Goal: Task Accomplishment & Management: Manage account settings

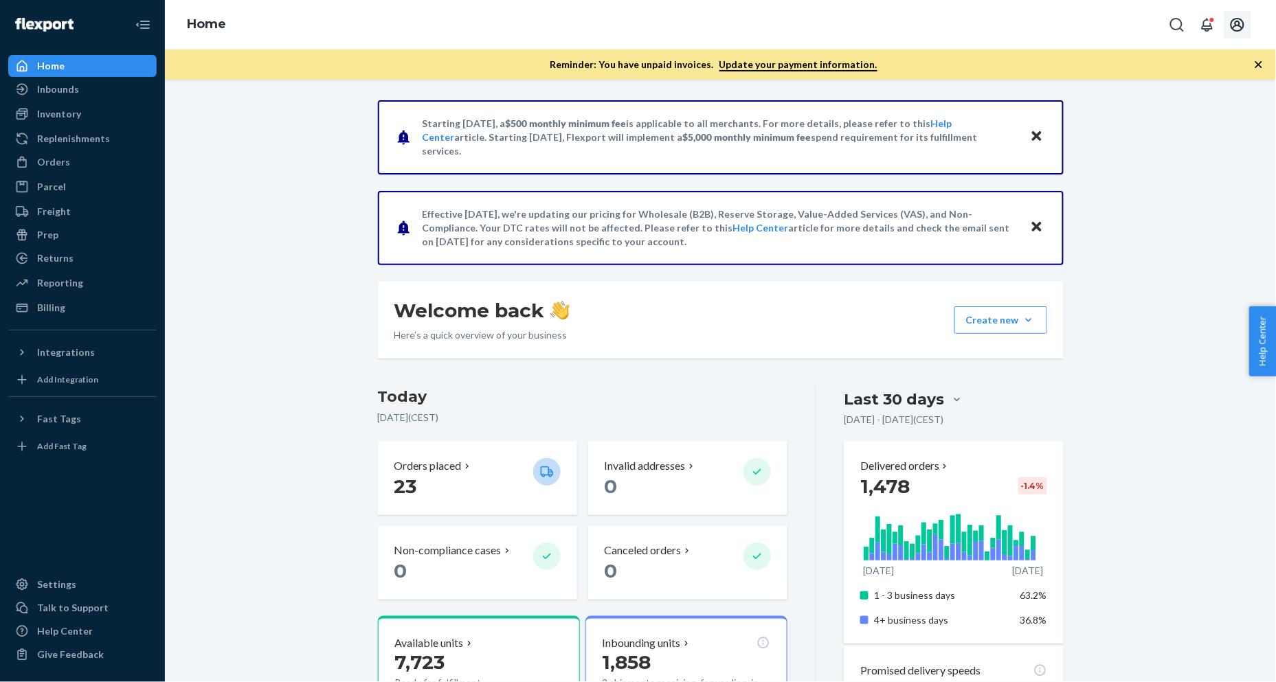
click at [1148, 24] on icon "Open account menu" at bounding box center [1237, 24] width 16 height 16
click at [1148, 110] on div "Settings" at bounding box center [1206, 122] width 106 height 25
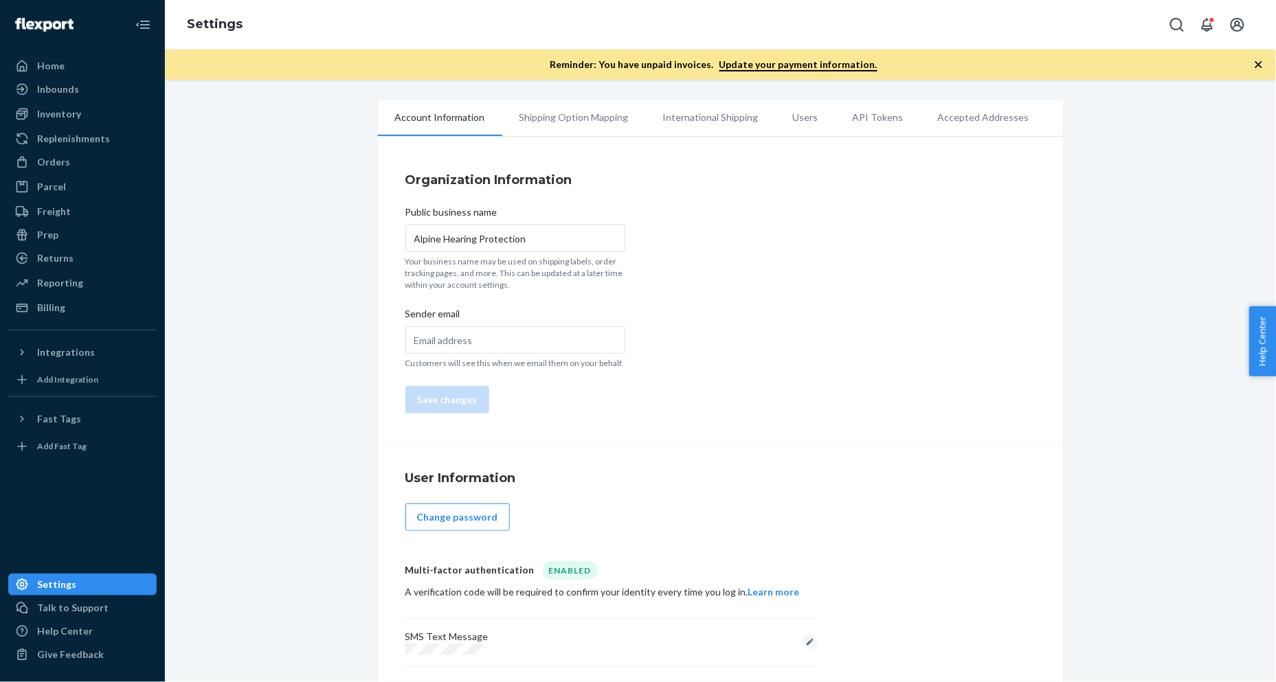
click at [809, 120] on li "Users" at bounding box center [806, 117] width 60 height 34
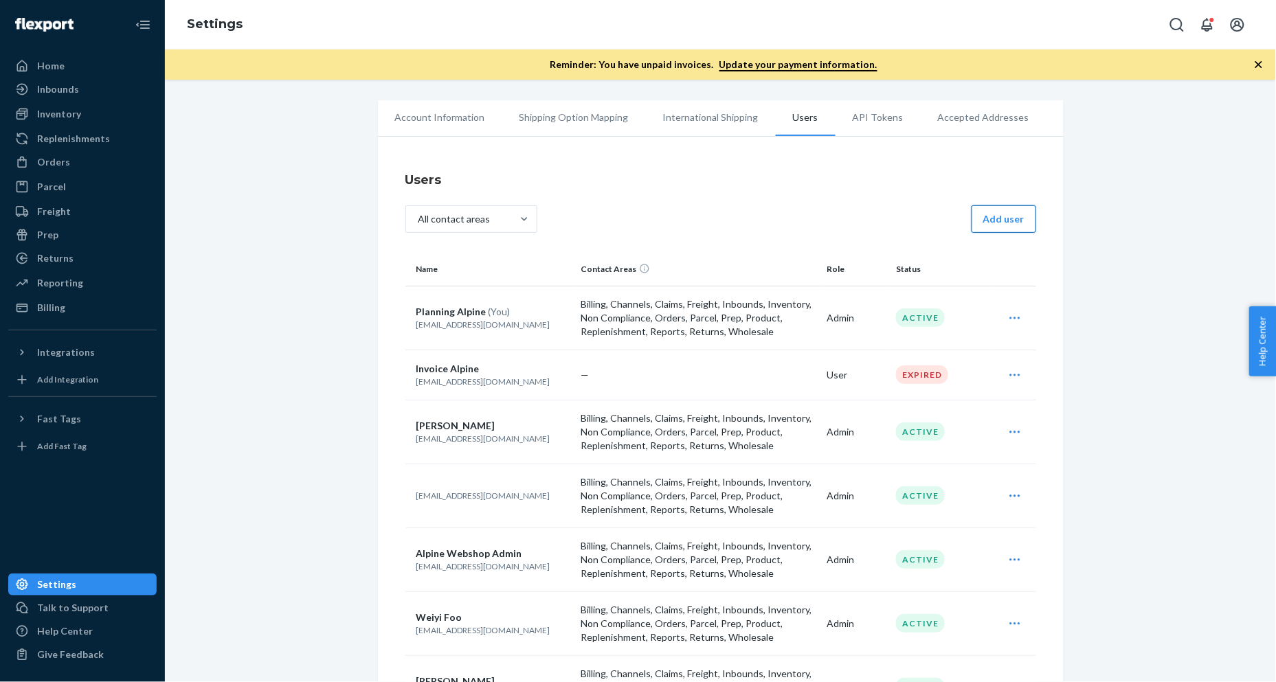
click at [991, 225] on button "Add user" at bounding box center [1003, 218] width 65 height 27
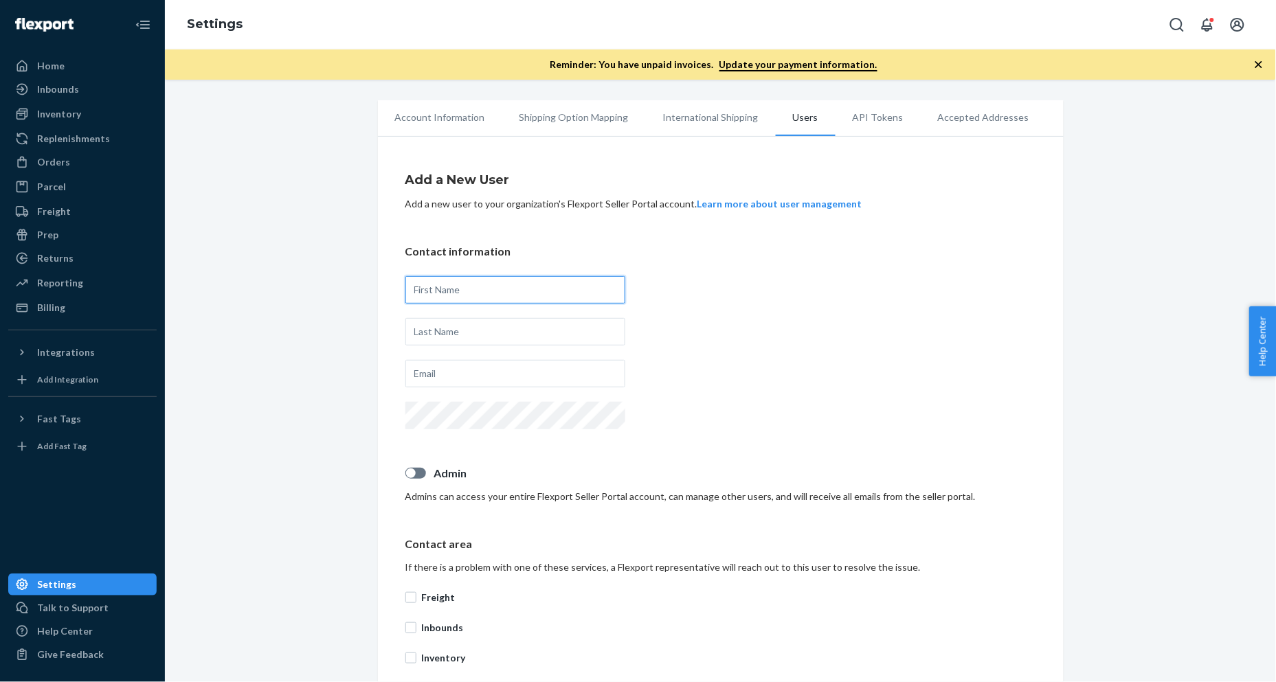
click at [523, 289] on input "text" at bounding box center [515, 289] width 220 height 27
type input "Lucas"
type input "van der Wielen"
type input "lucas.w@alpine.nl"
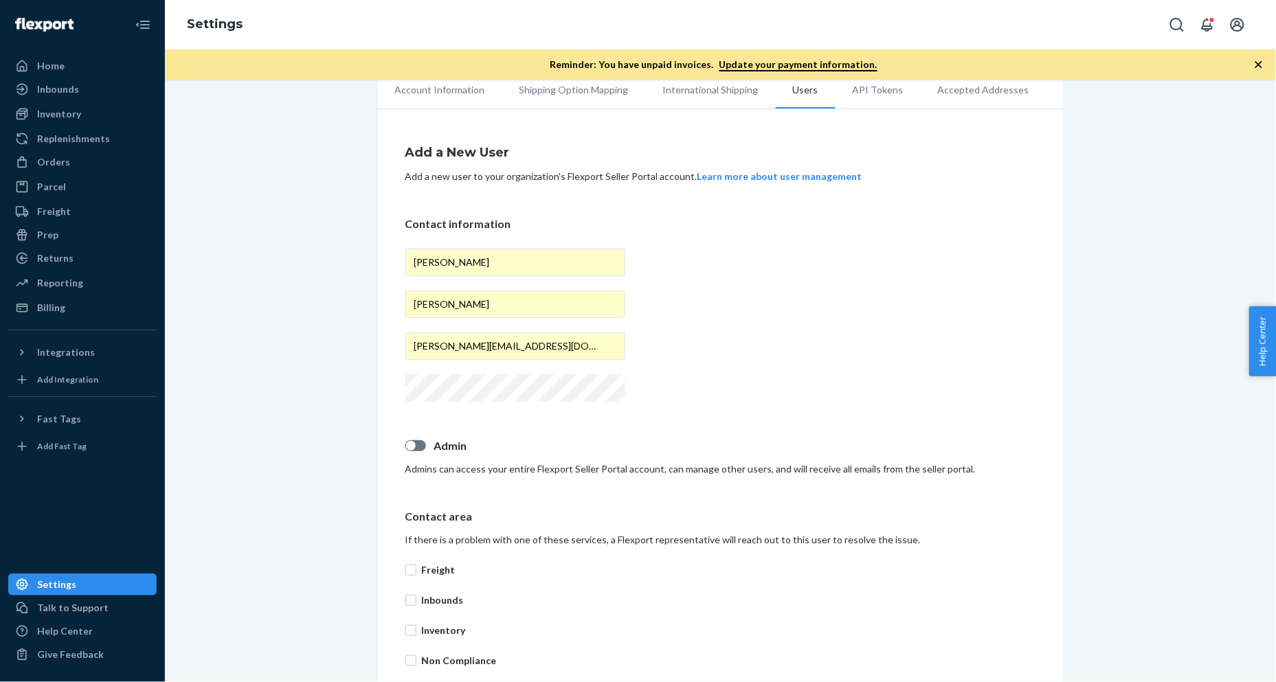
scroll to position [76, 0]
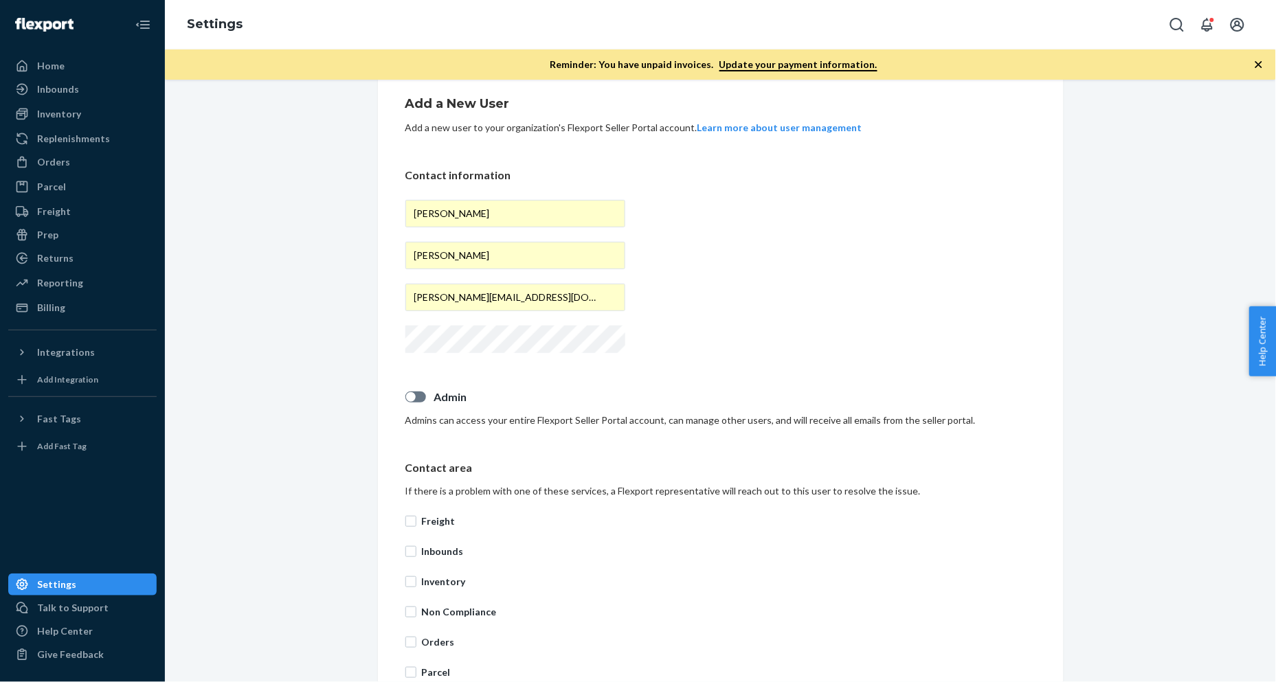
click at [405, 392] on div at bounding box center [415, 397] width 21 height 11
checkbox input "true"
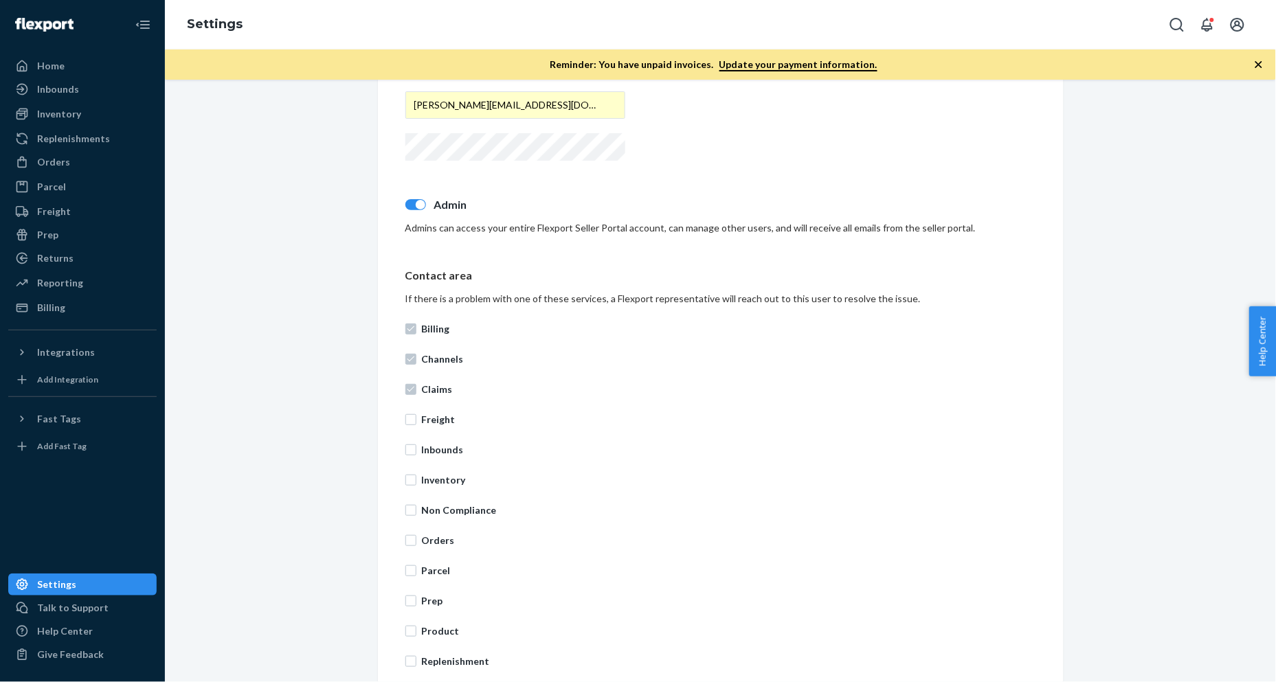
scroll to position [305, 0]
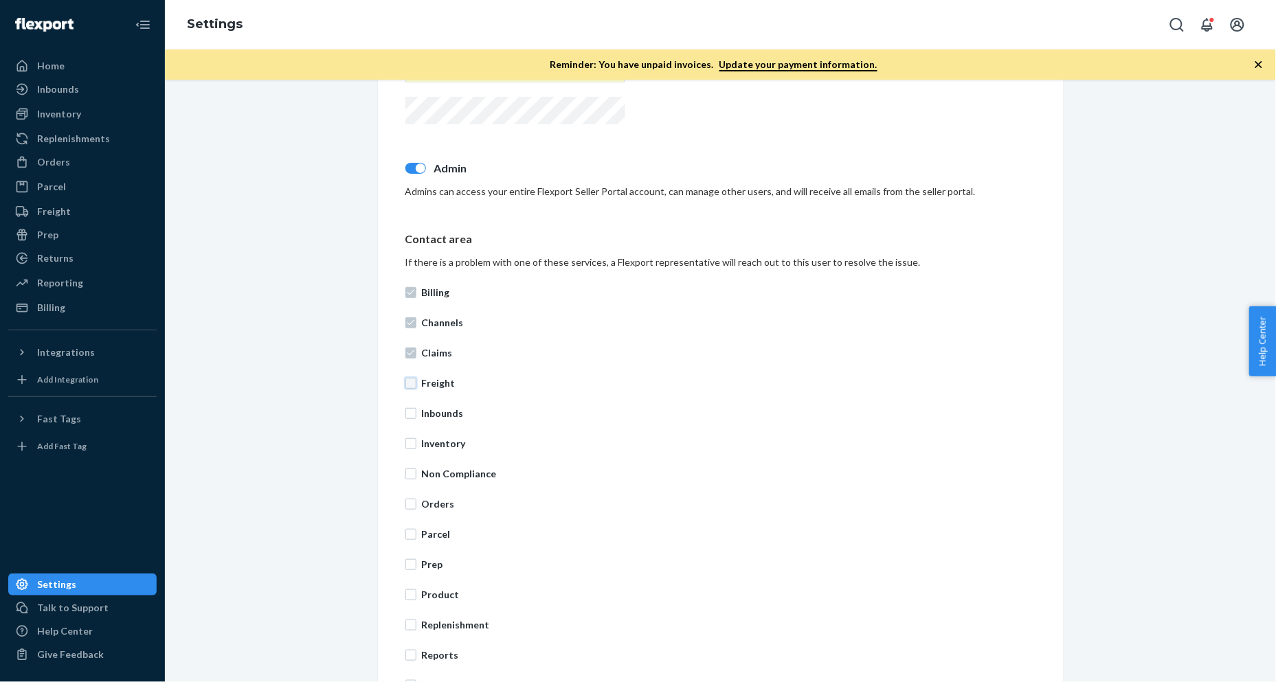
click at [408, 378] on input "Freight" at bounding box center [410, 383] width 11 height 11
checkbox input "true"
click at [405, 411] on input "Inbounds" at bounding box center [410, 413] width 11 height 11
checkbox input "true"
click at [405, 438] on input "Inventory" at bounding box center [410, 443] width 11 height 11
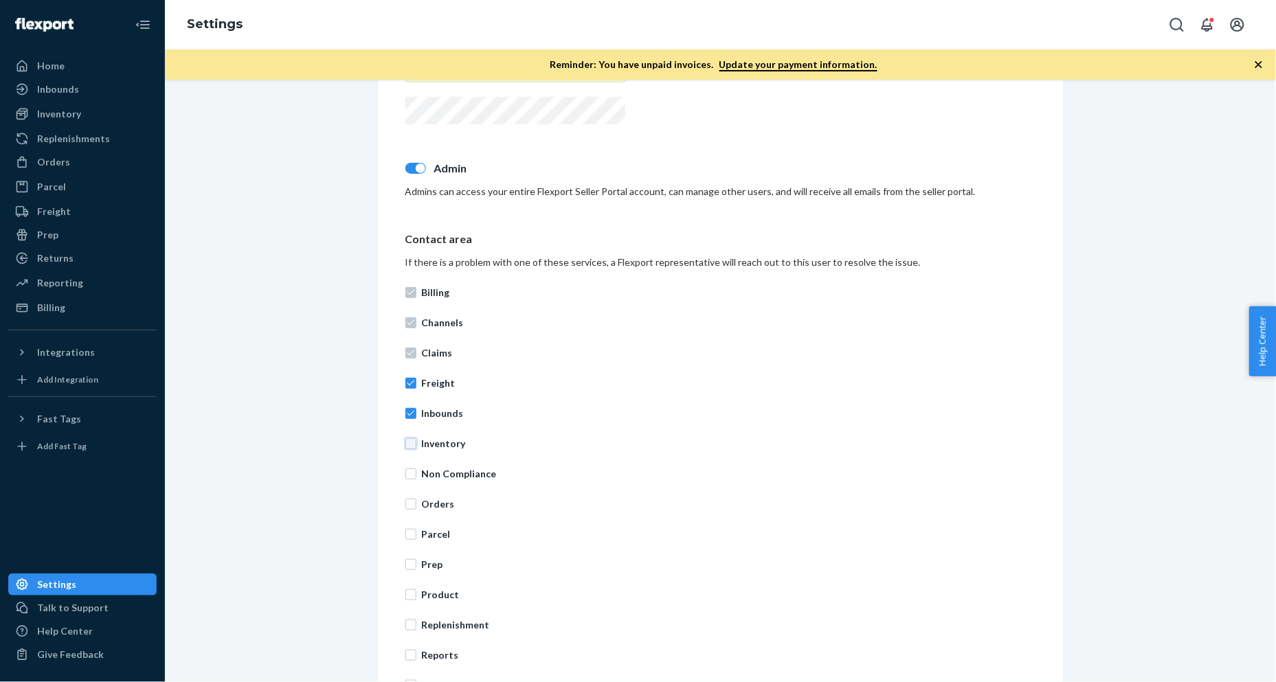
checkbox input "true"
click at [405, 502] on input "Orders" at bounding box center [410, 504] width 11 height 11
click at [405, 504] on input "Orders" at bounding box center [410, 504] width 11 height 11
checkbox input "false"
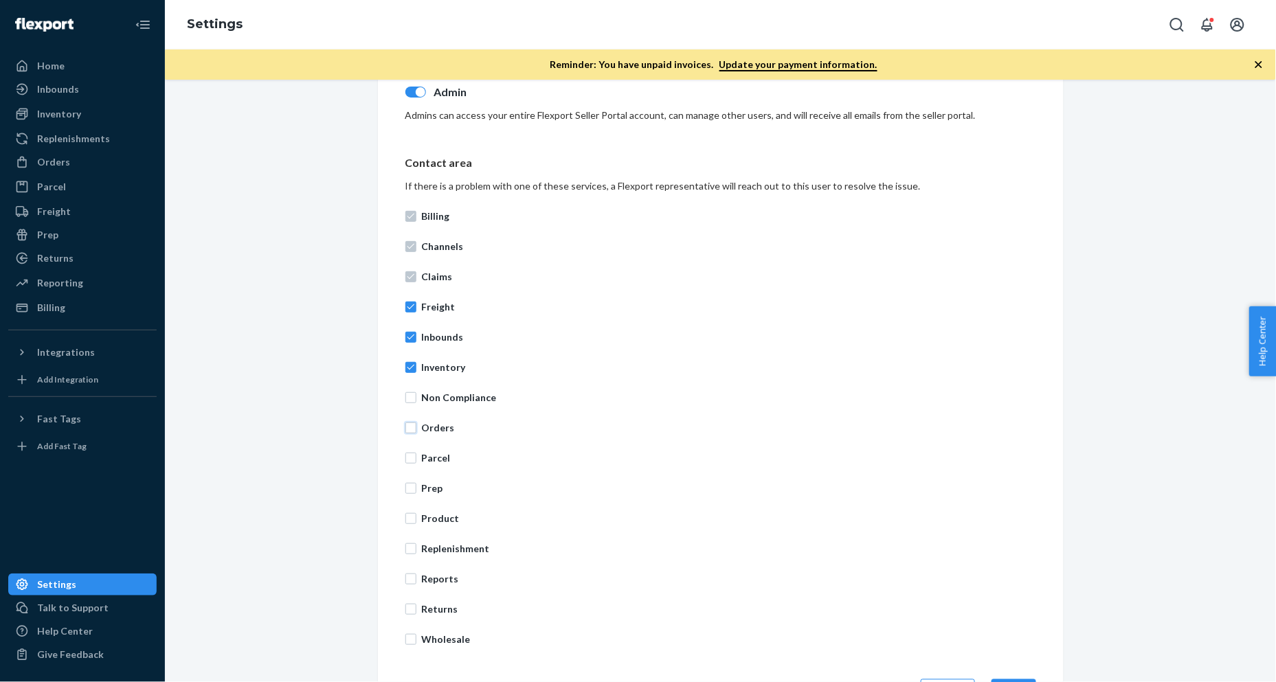
scroll to position [431, 0]
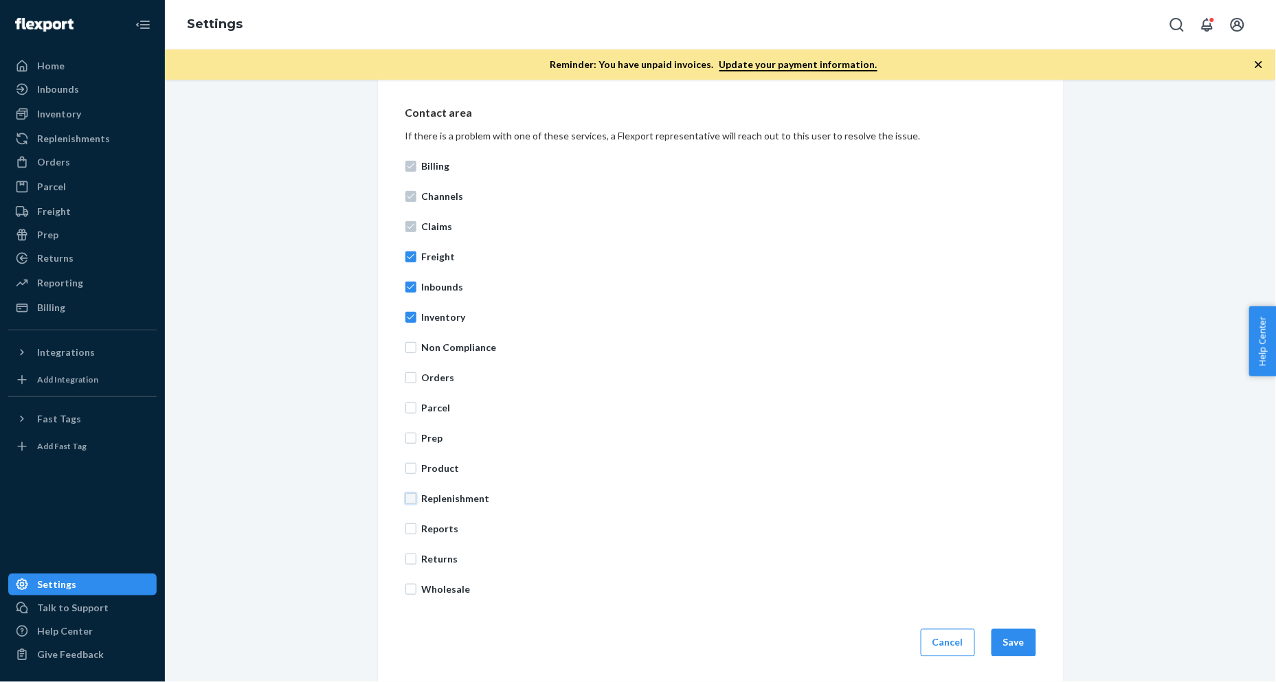
click at [408, 499] on input "Replenishment" at bounding box center [410, 498] width 11 height 11
checkbox input "true"
click at [409, 555] on input "Returns" at bounding box center [410, 559] width 11 height 11
click at [406, 550] on div "Billing Channels Claims Freight Inbounds Inventory Non Compliance Orders Parcel…" at bounding box center [720, 377] width 631 height 453
click at [406, 555] on input "Returns" at bounding box center [410, 559] width 11 height 11
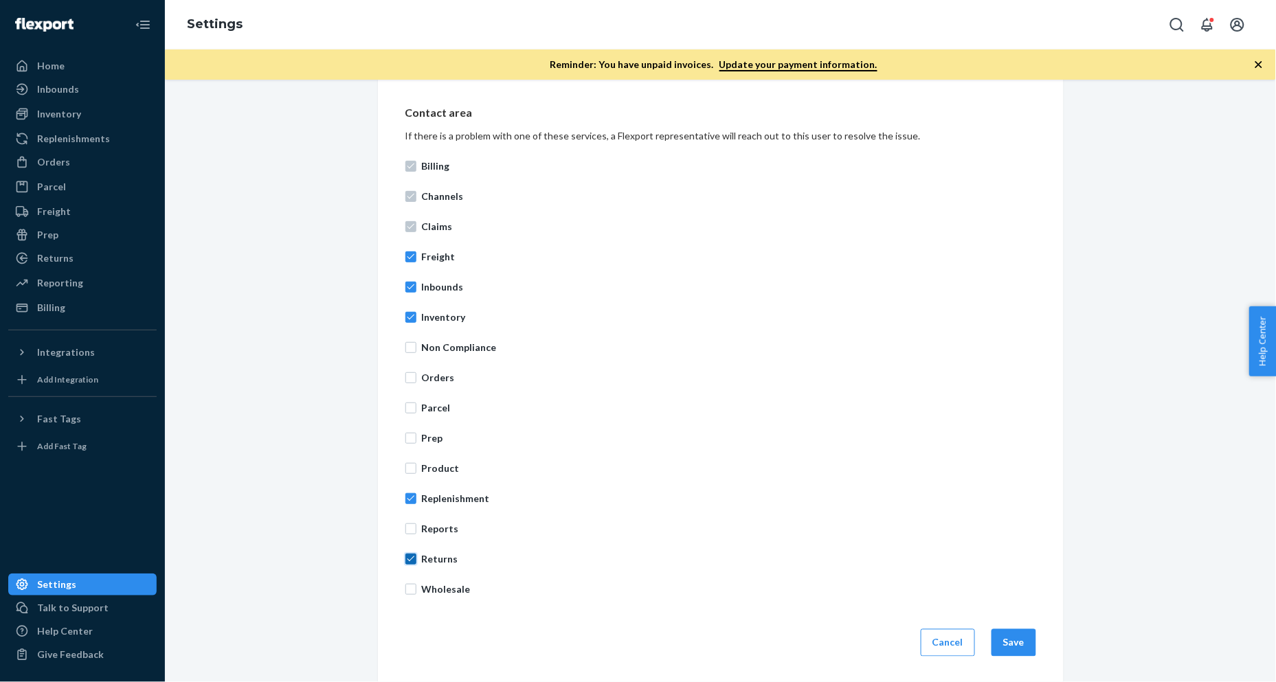
checkbox input "false"
click at [1015, 613] on button "Save" at bounding box center [1013, 642] width 45 height 27
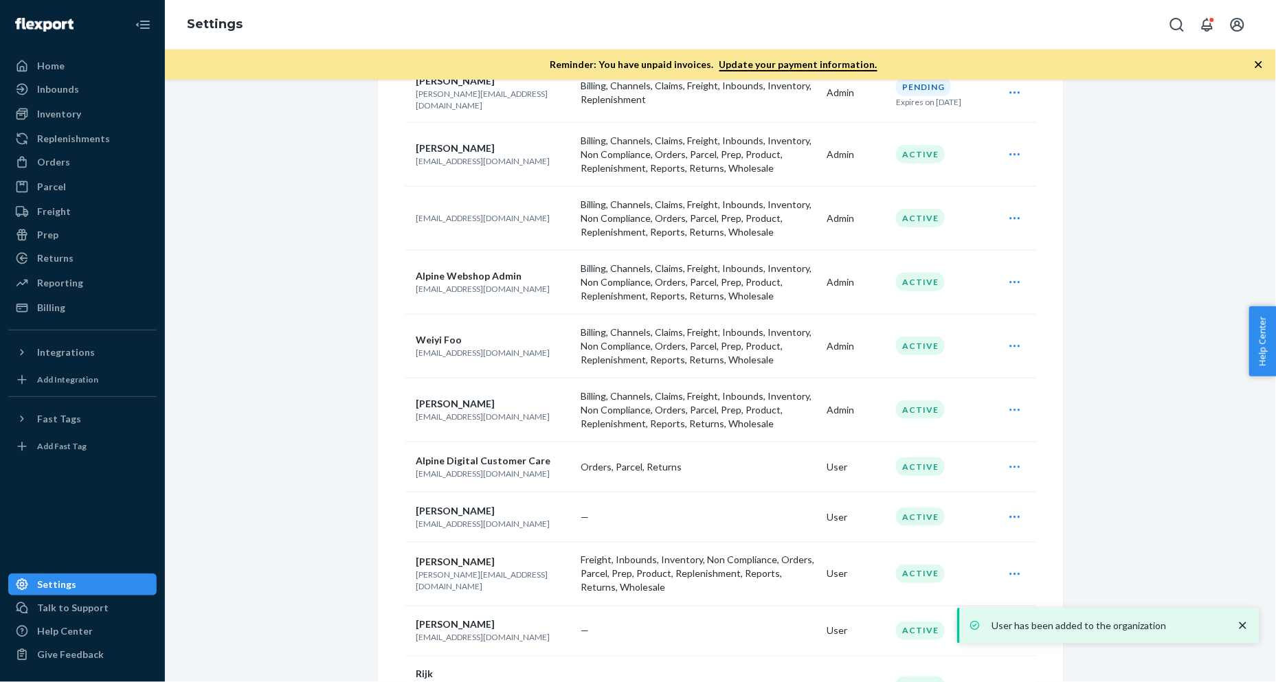
scroll to position [175, 0]
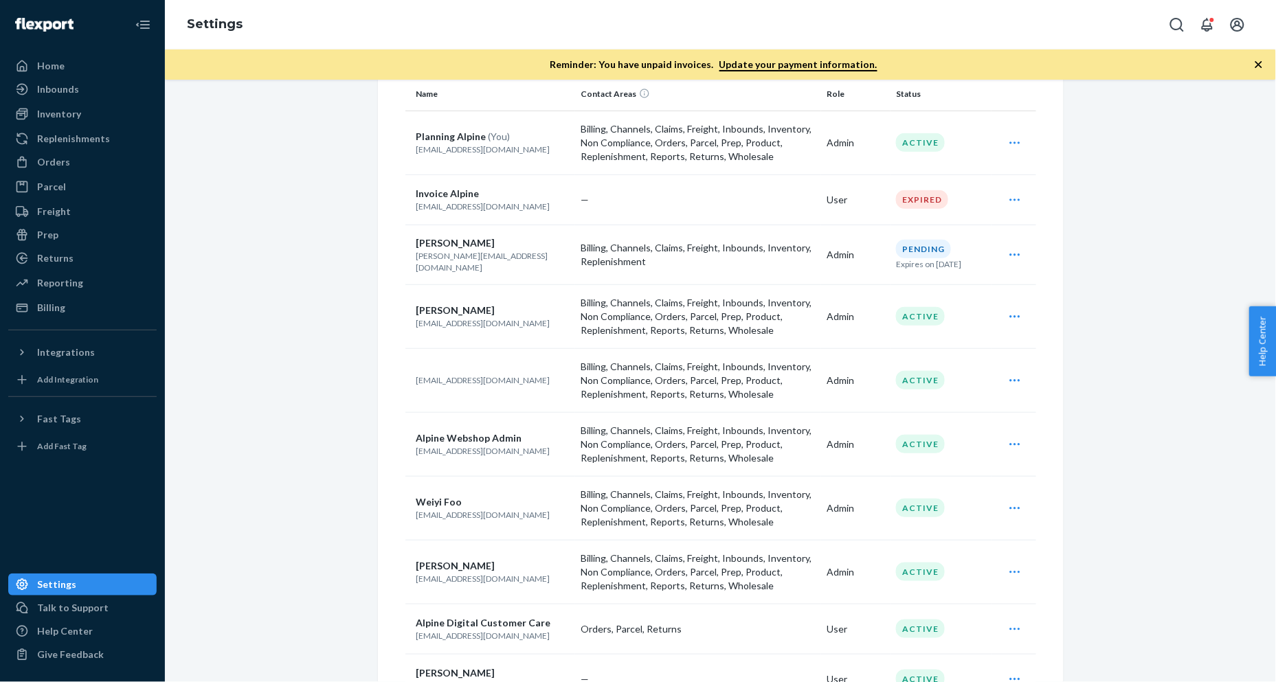
click at [1009, 252] on icon "Open user actions" at bounding box center [1015, 255] width 14 height 14
click at [1054, 234] on div "Users All contact areas Add user Name Contact Areas Role Status Planning Alpine…" at bounding box center [721, 615] width 686 height 1295
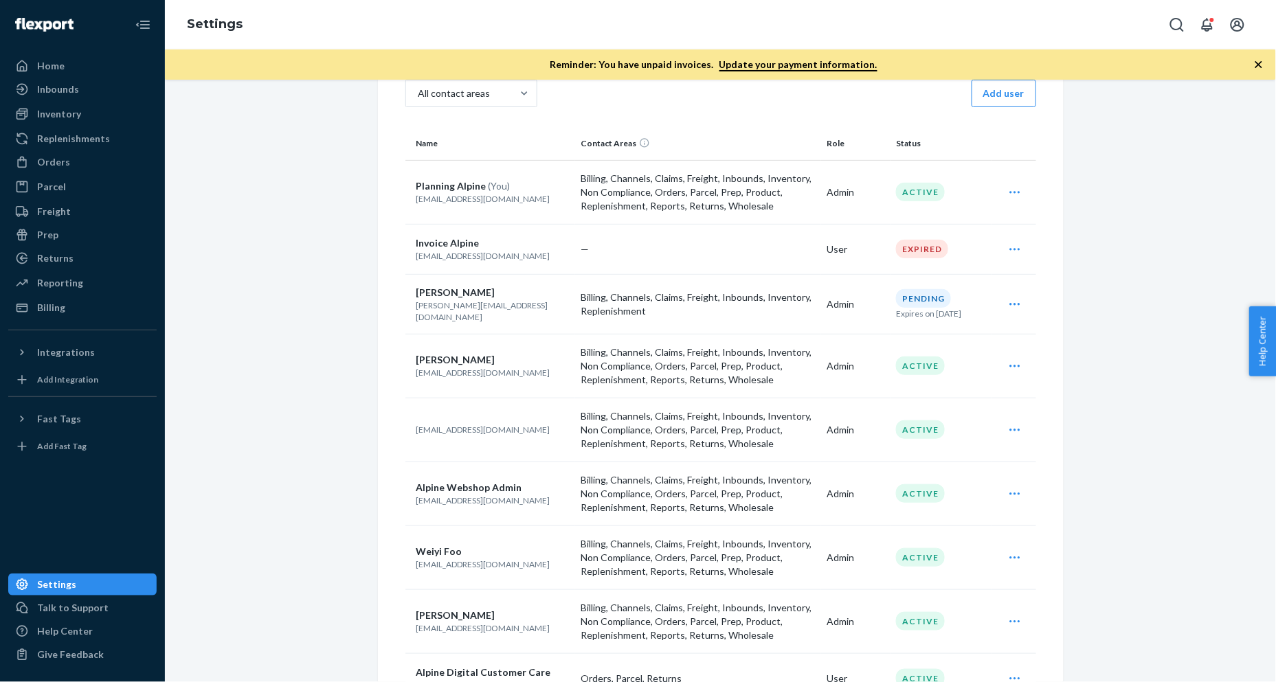
scroll to position [99, 0]
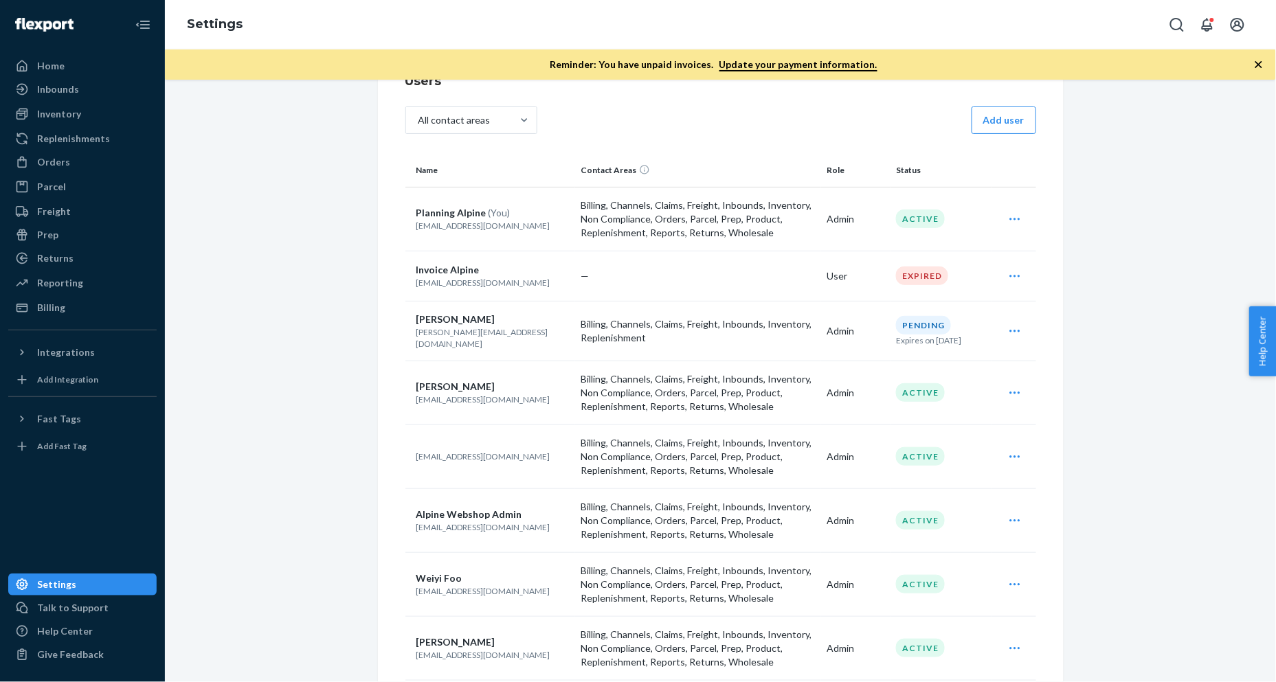
click at [1021, 327] on div "Resend invite Delete" at bounding box center [1015, 330] width 36 height 27
click at [976, 393] on span "Delete" at bounding box center [951, 395] width 85 height 10
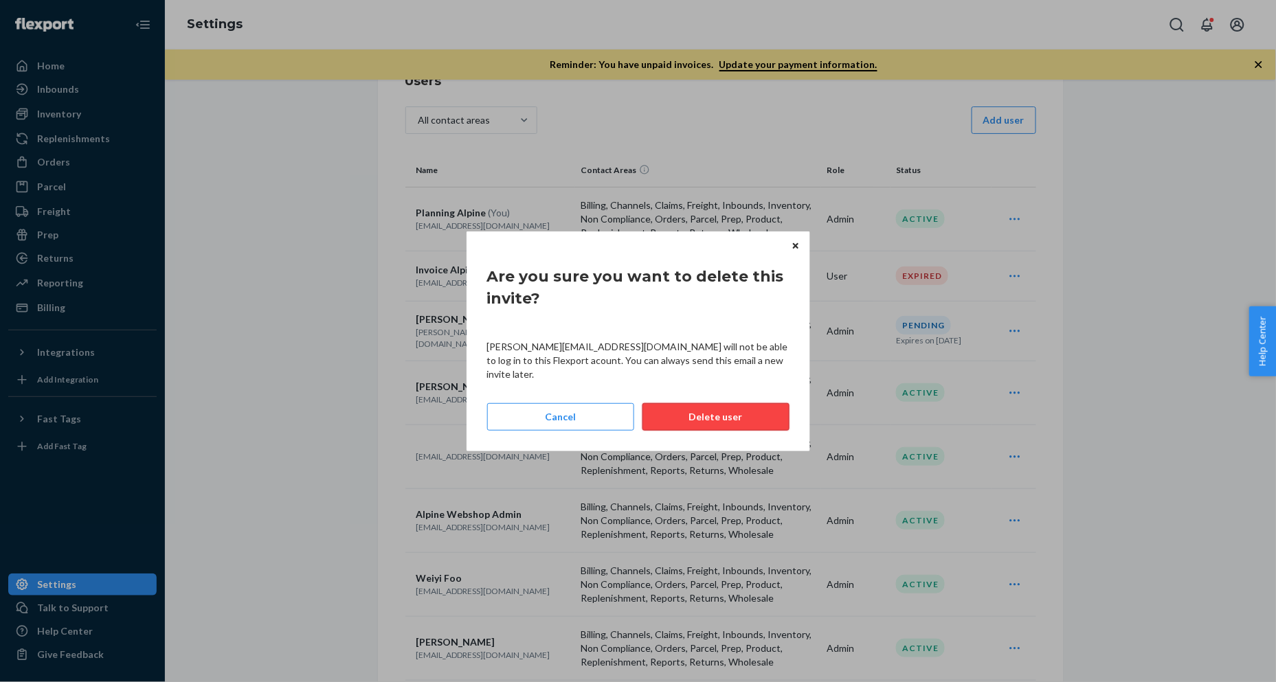
click at [761, 403] on button "Delete user" at bounding box center [715, 416] width 147 height 27
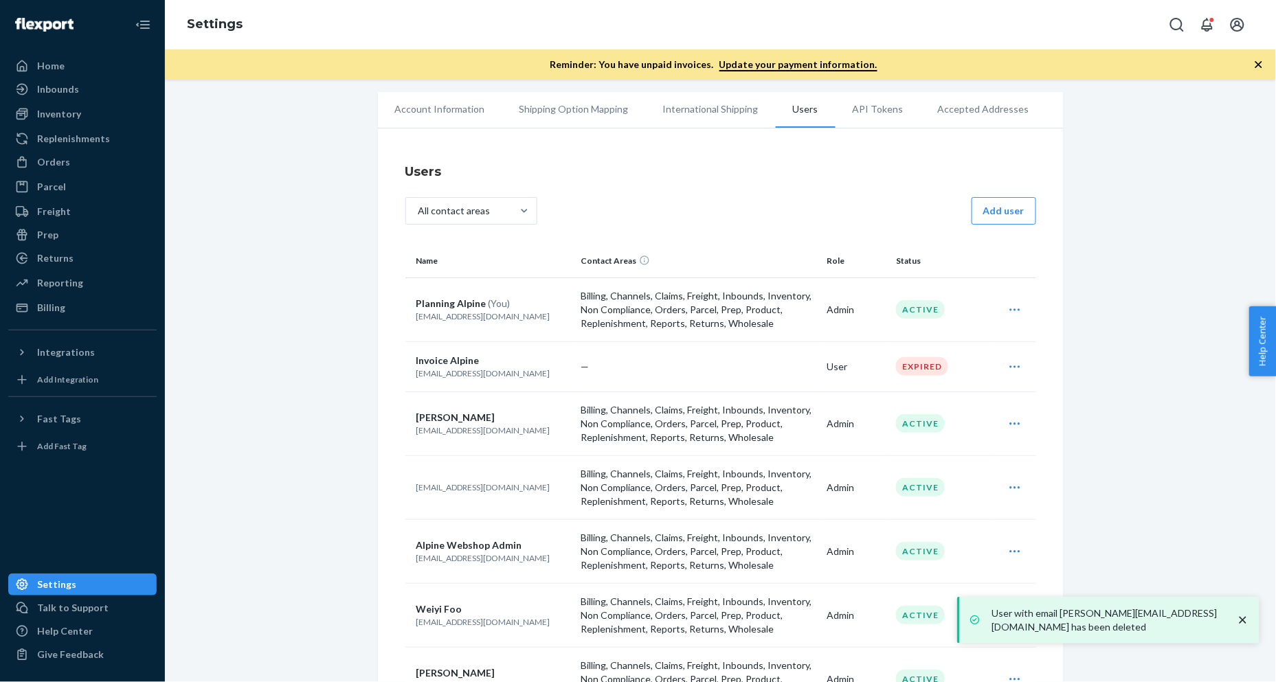
scroll to position [0, 0]
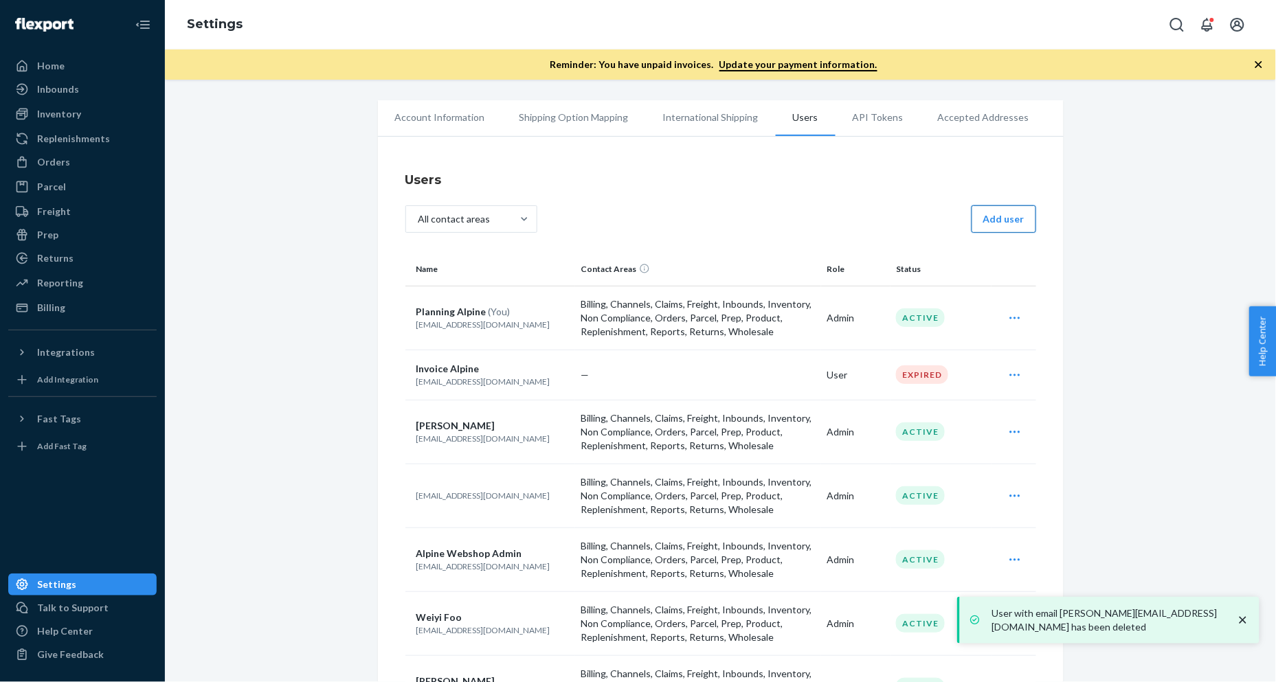
click at [981, 222] on button "Add user" at bounding box center [1003, 218] width 65 height 27
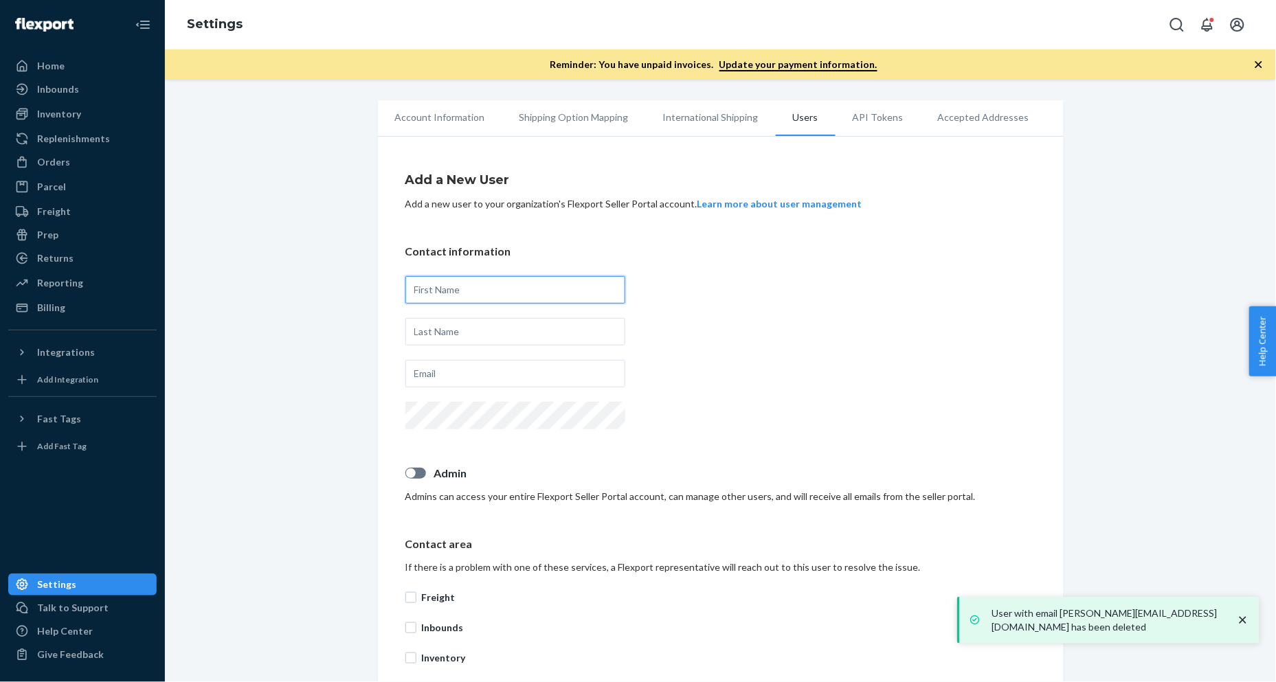
click at [526, 282] on input "text" at bounding box center [515, 289] width 220 height 27
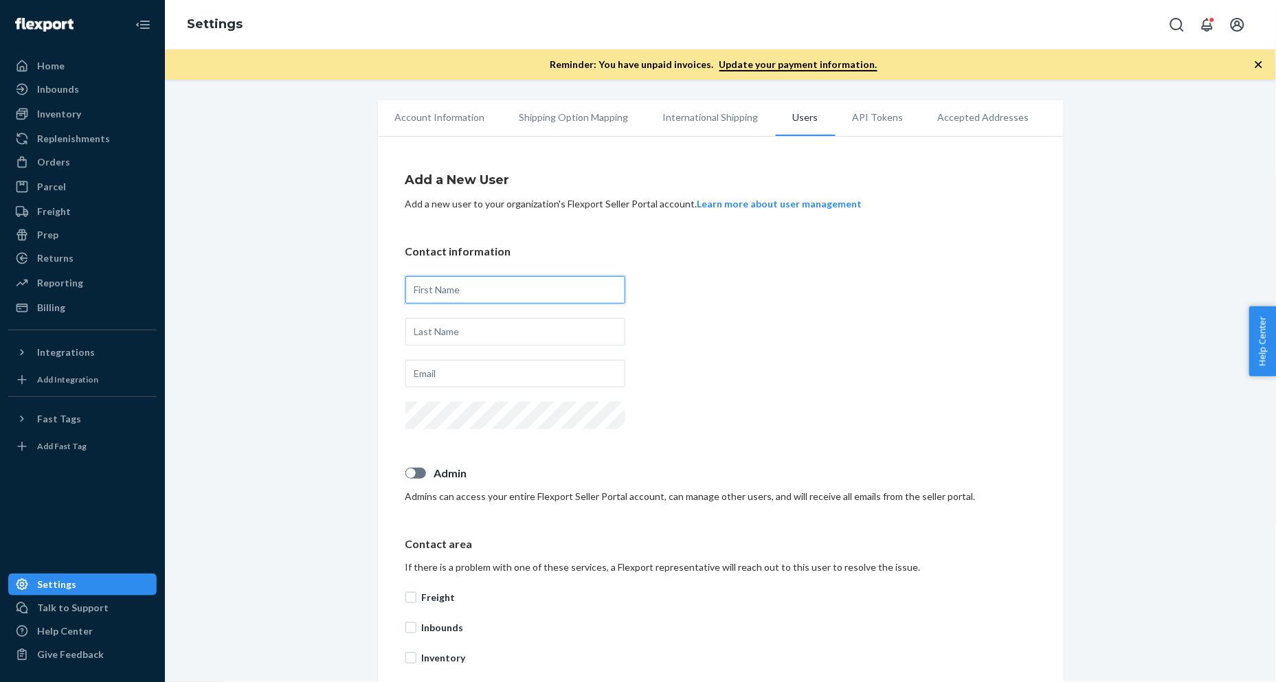
type input "Lucas"
type input "van der Wielen"
type input "lucas.w@alpine.nl"
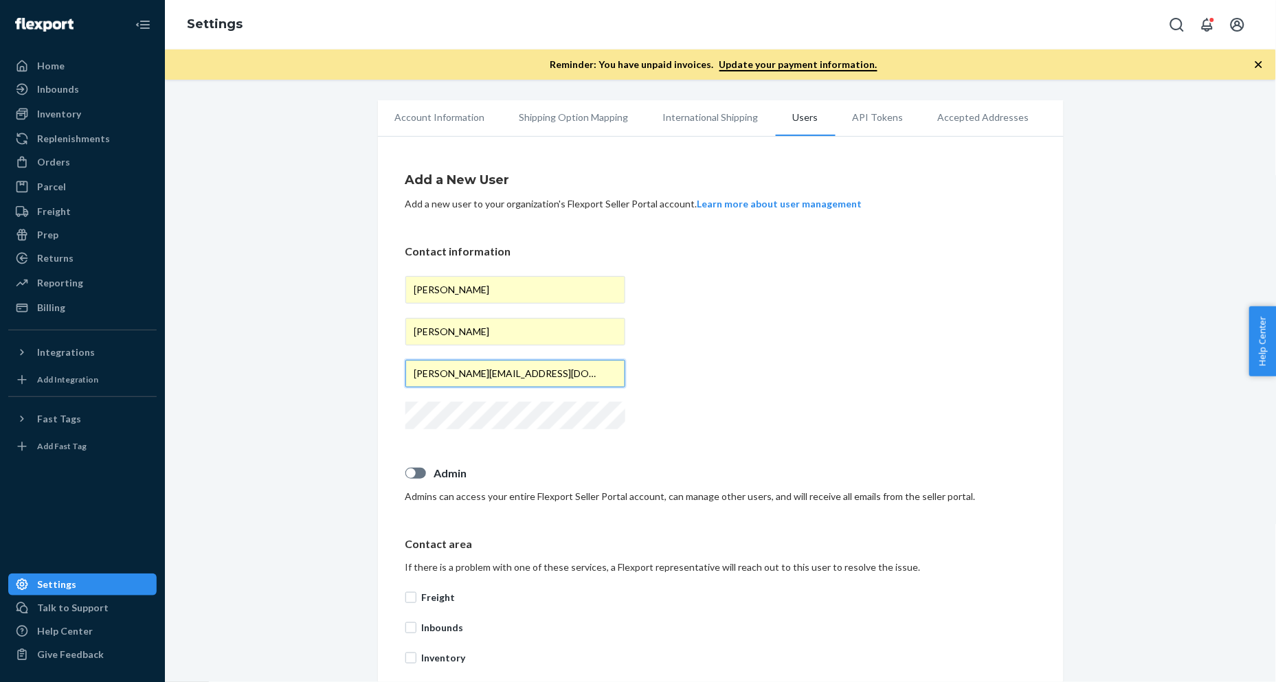
click at [520, 369] on input "lucas.w@alpine.nl" at bounding box center [515, 373] width 220 height 27
click at [1148, 33] on button "Open account menu" at bounding box center [1237, 24] width 27 height 27
click at [407, 474] on div at bounding box center [411, 474] width 10 height 10
checkbox input "true"
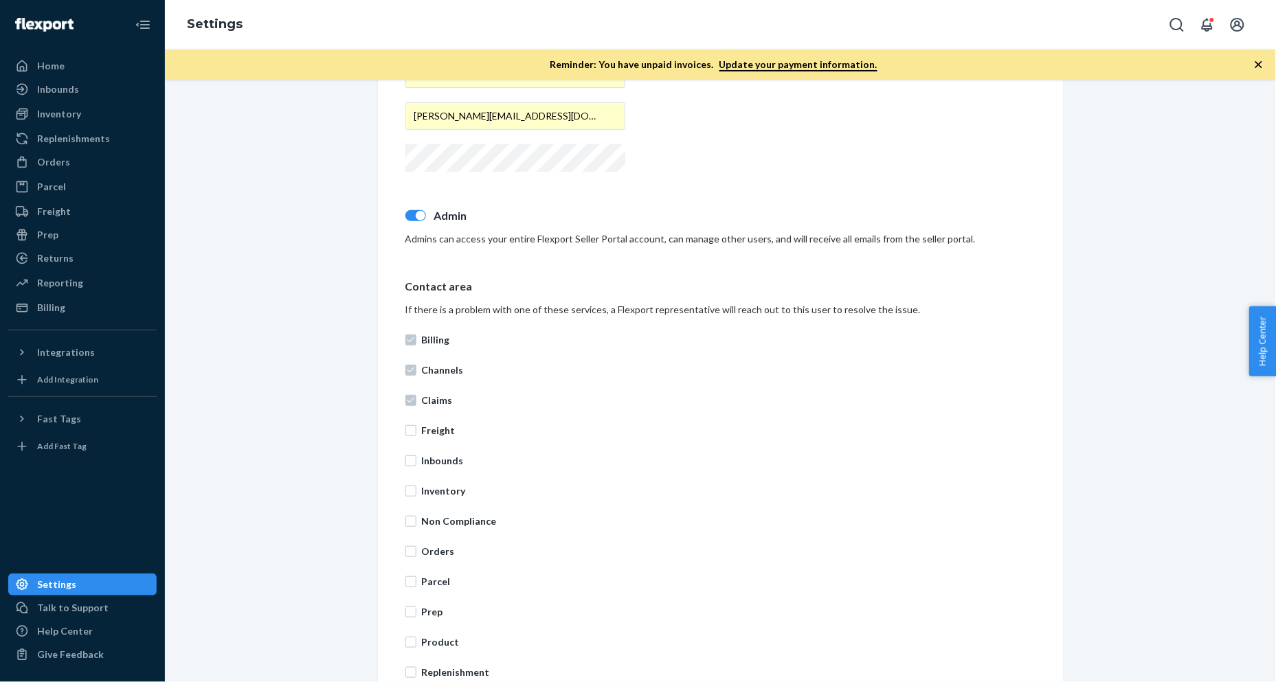
scroll to position [381, 0]
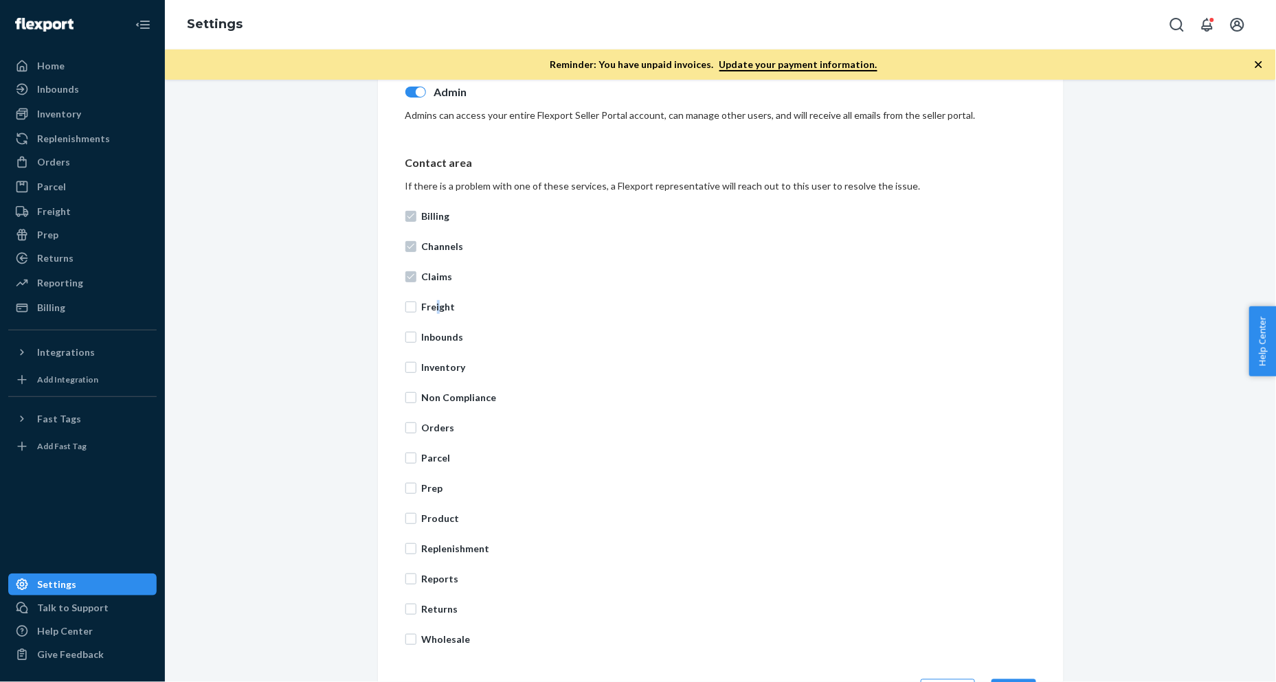
click at [431, 297] on div "Billing Channels Claims Freight Inbounds Inventory Non Compliance Orders Parcel…" at bounding box center [720, 427] width 631 height 453
drag, startPoint x: 431, startPoint y: 297, endPoint x: 401, endPoint y: 311, distance: 32.6
click at [396, 303] on div "Add a New User Add a new user to your organization's Flexport Seller Portal acc…" at bounding box center [721, 248] width 686 height 972
click at [407, 312] on label "Freight" at bounding box center [720, 307] width 631 height 14
click at [407, 312] on input "Freight" at bounding box center [410, 307] width 11 height 11
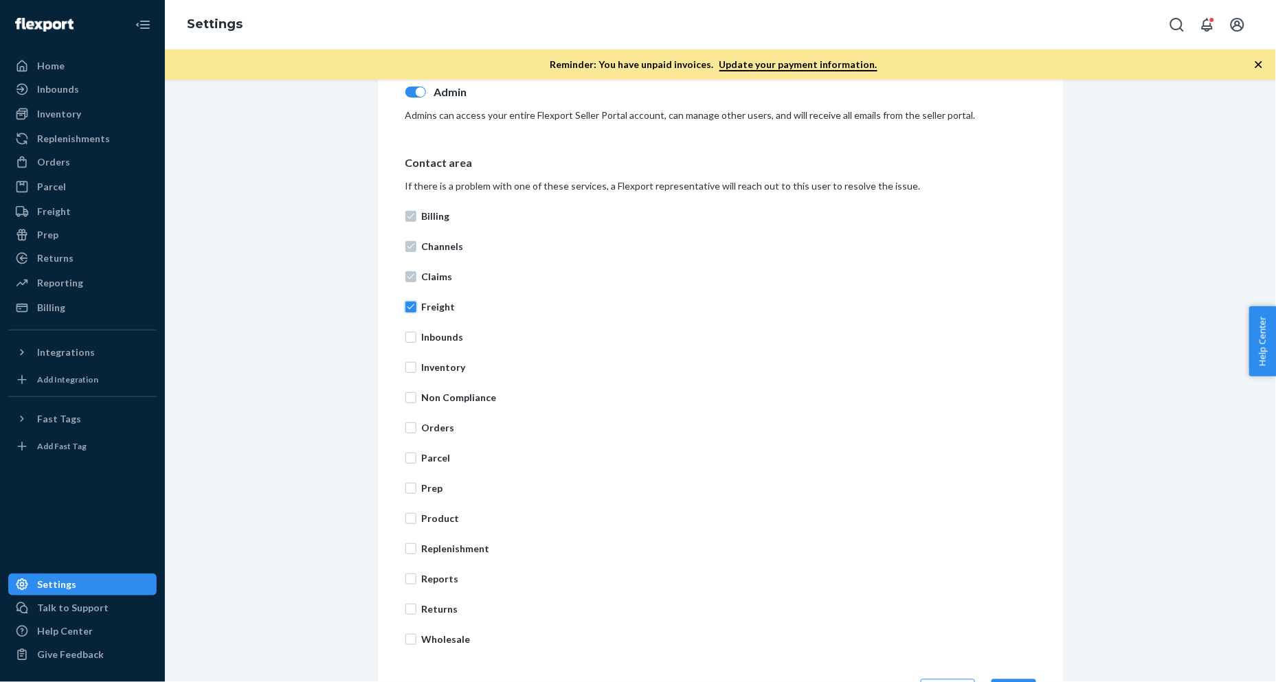
checkbox input "true"
click at [405, 332] on input "Inbounds" at bounding box center [410, 337] width 11 height 11
checkbox input "true"
click at [409, 362] on input "Inventory" at bounding box center [410, 367] width 11 height 11
checkbox input "true"
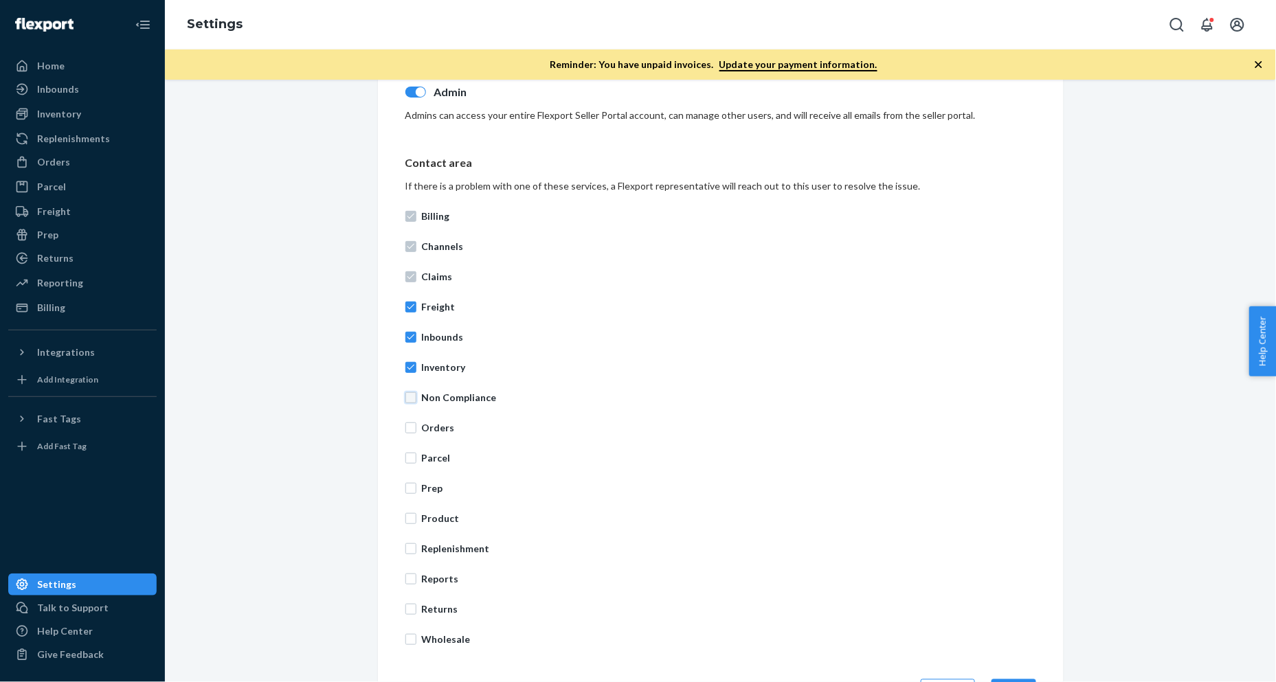
click at [409, 392] on input "Non Compliance" at bounding box center [410, 397] width 11 height 11
checkbox input "true"
click at [409, 421] on label "Orders" at bounding box center [720, 428] width 631 height 14
click at [409, 423] on input "Orders" at bounding box center [410, 428] width 11 height 11
checkbox input "true"
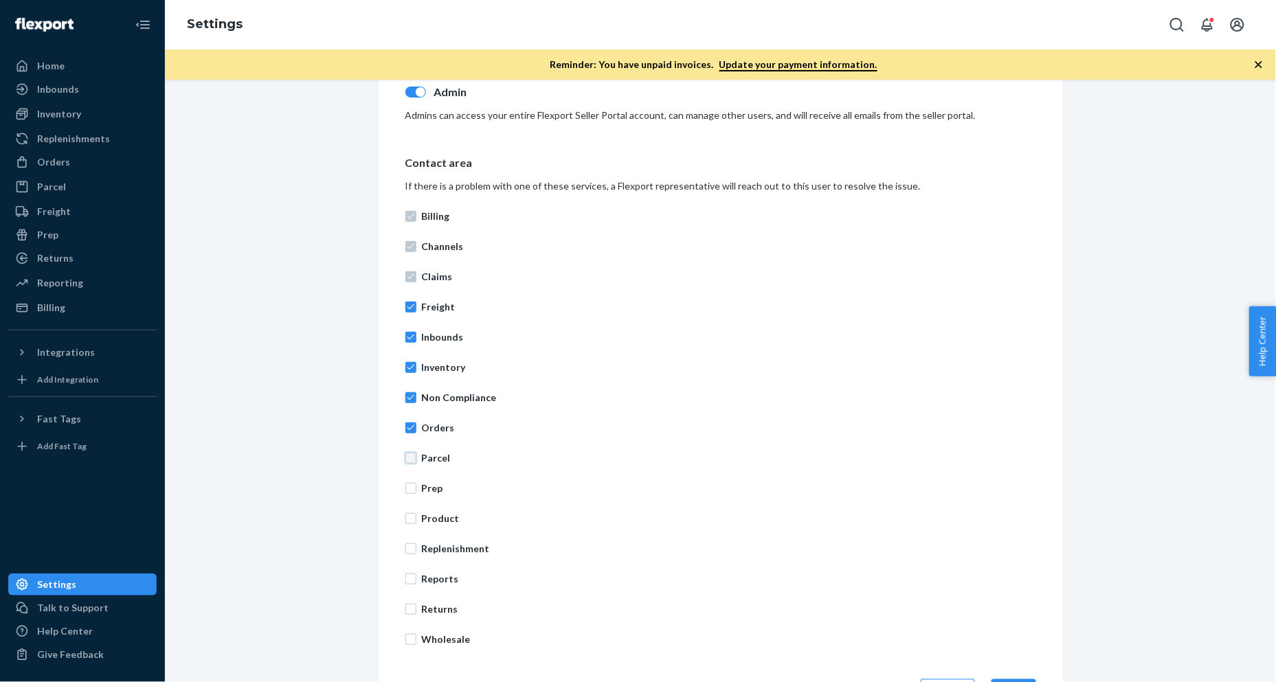
click at [405, 458] on input "Parcel" at bounding box center [410, 458] width 11 height 11
checkbox input "true"
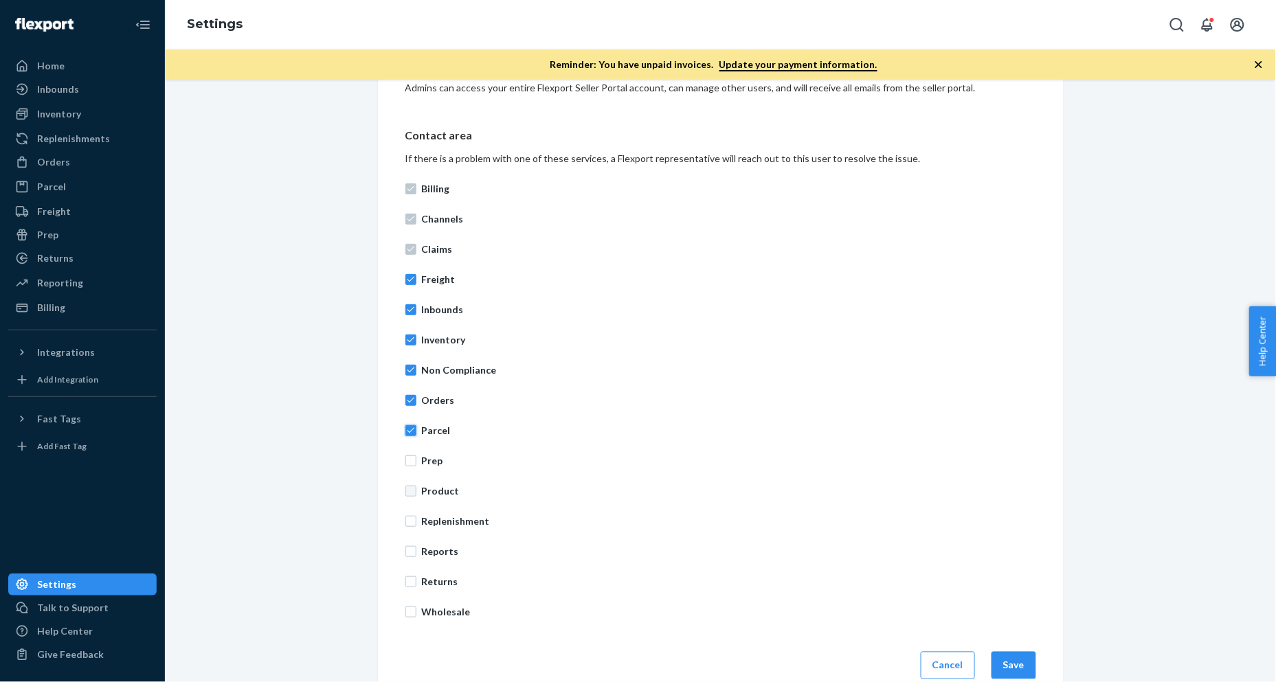
scroll to position [431, 0]
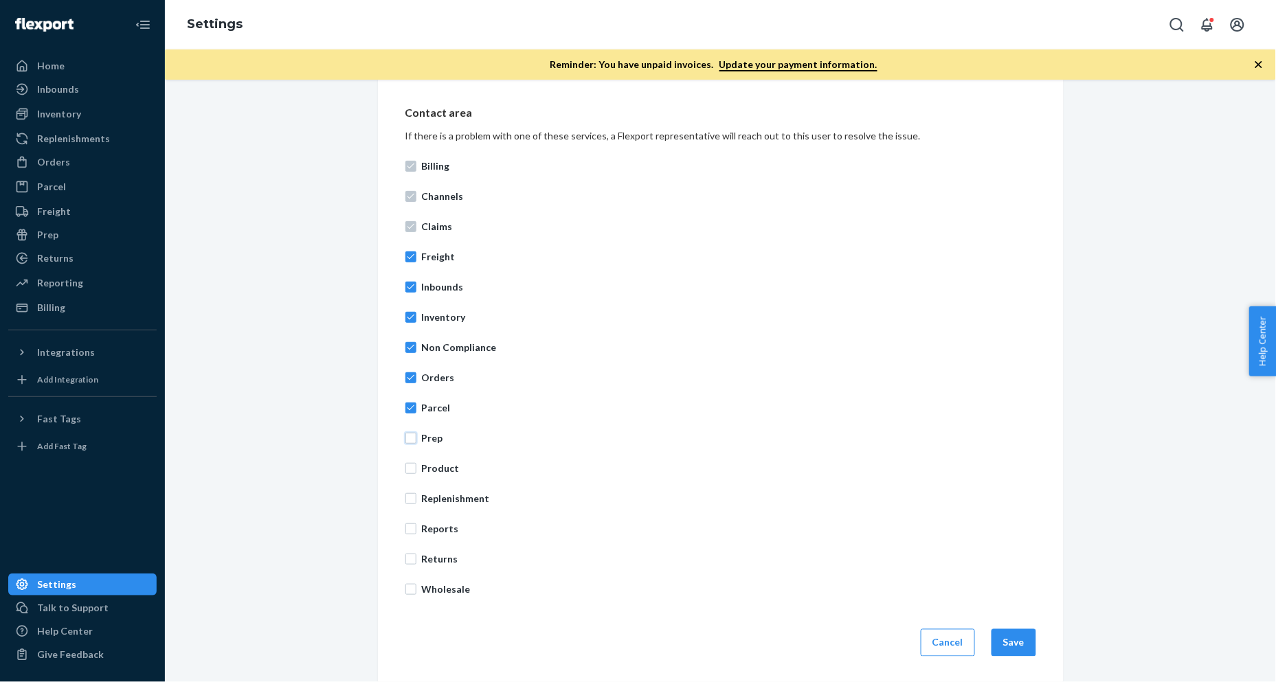
click at [409, 440] on input "Prep" at bounding box center [410, 438] width 11 height 11
checkbox input "true"
click at [408, 463] on input "Product" at bounding box center [410, 468] width 11 height 11
checkbox input "true"
click at [408, 493] on input "Replenishment" at bounding box center [410, 498] width 11 height 11
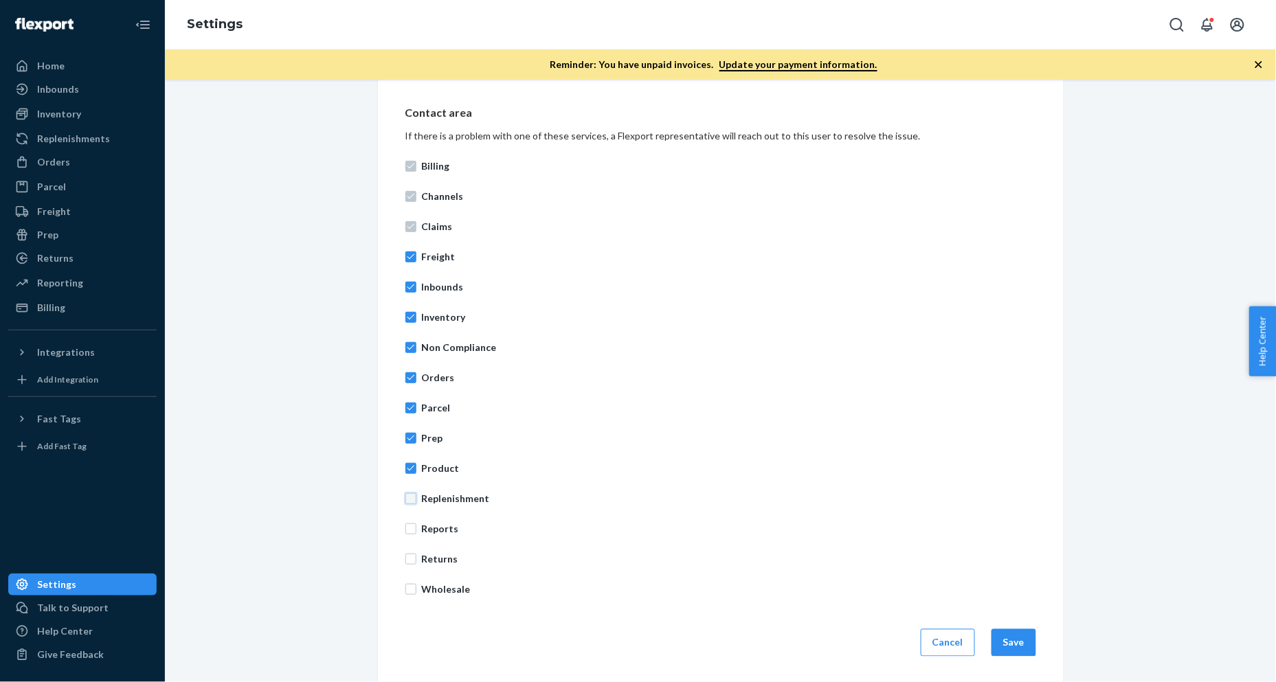
checkbox input "true"
drag, startPoint x: 409, startPoint y: 529, endPoint x: 409, endPoint y: 538, distance: 8.9
click at [409, 529] on input "Reports" at bounding box center [410, 528] width 11 height 11
checkbox input "true"
click at [406, 554] on input "Returns" at bounding box center [410, 559] width 11 height 11
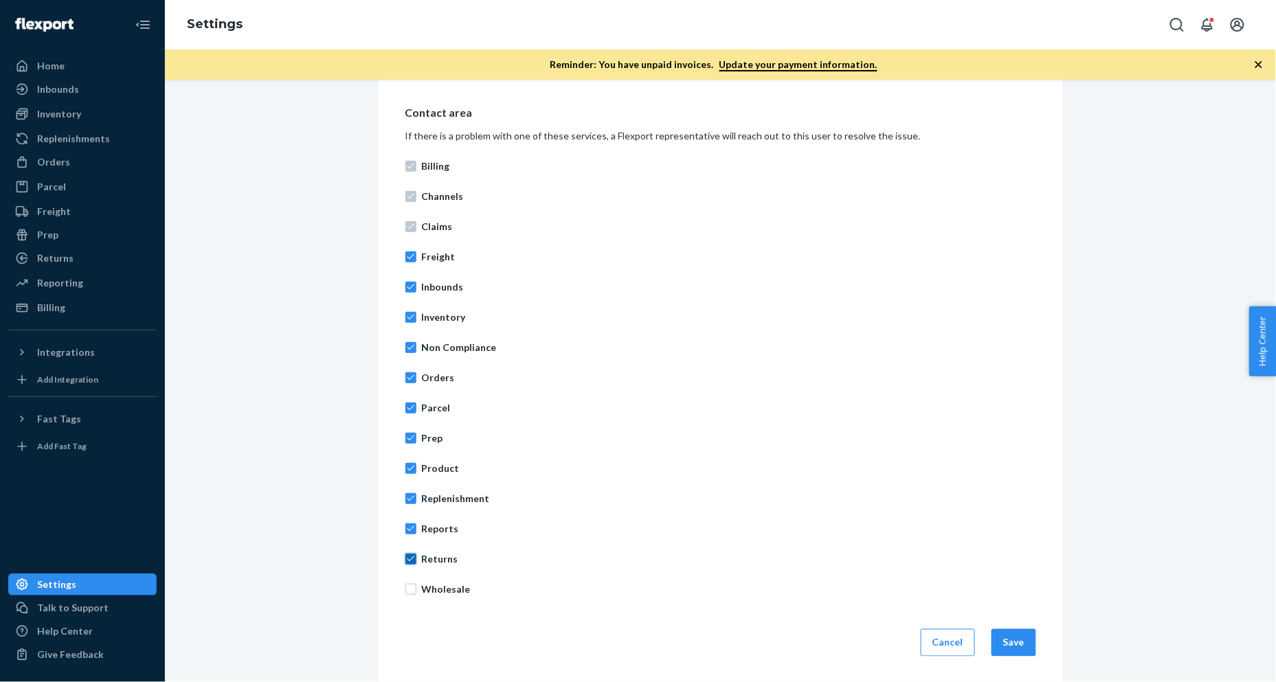
checkbox input "true"
click at [405, 592] on input "Wholesale" at bounding box center [410, 589] width 11 height 11
checkbox input "true"
click at [998, 613] on button "Save" at bounding box center [1013, 642] width 45 height 27
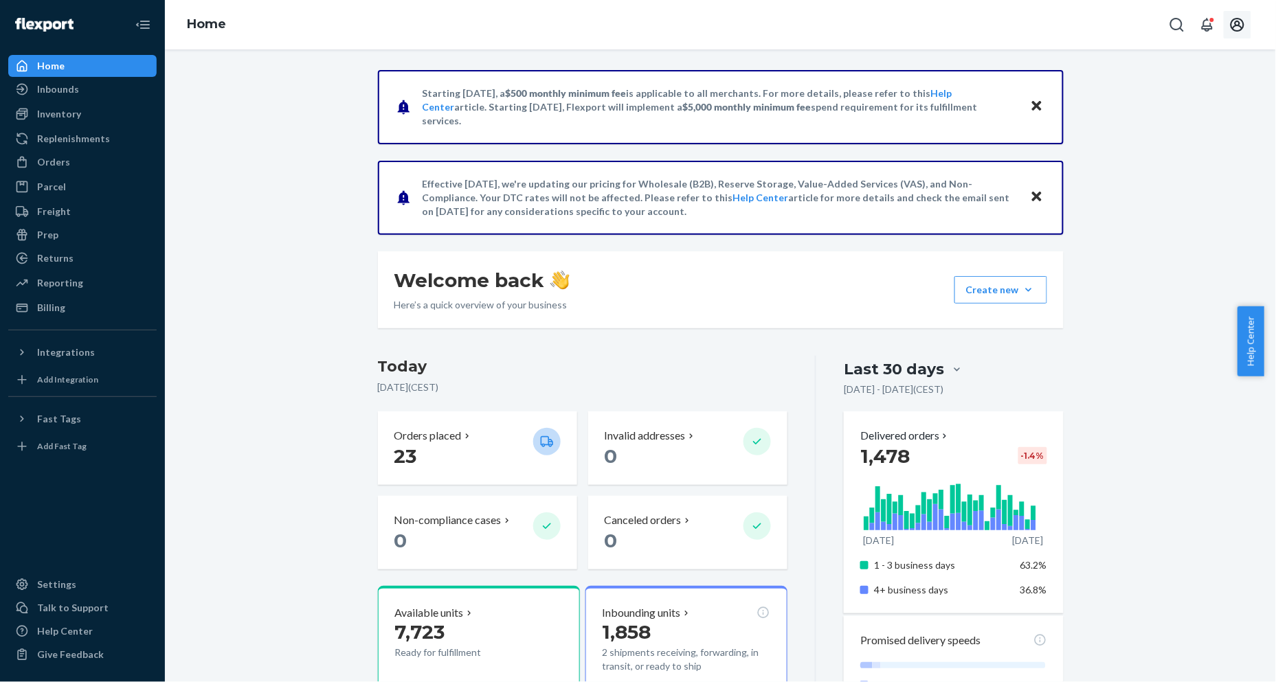
click at [1237, 29] on icon "Open account menu" at bounding box center [1237, 24] width 16 height 16
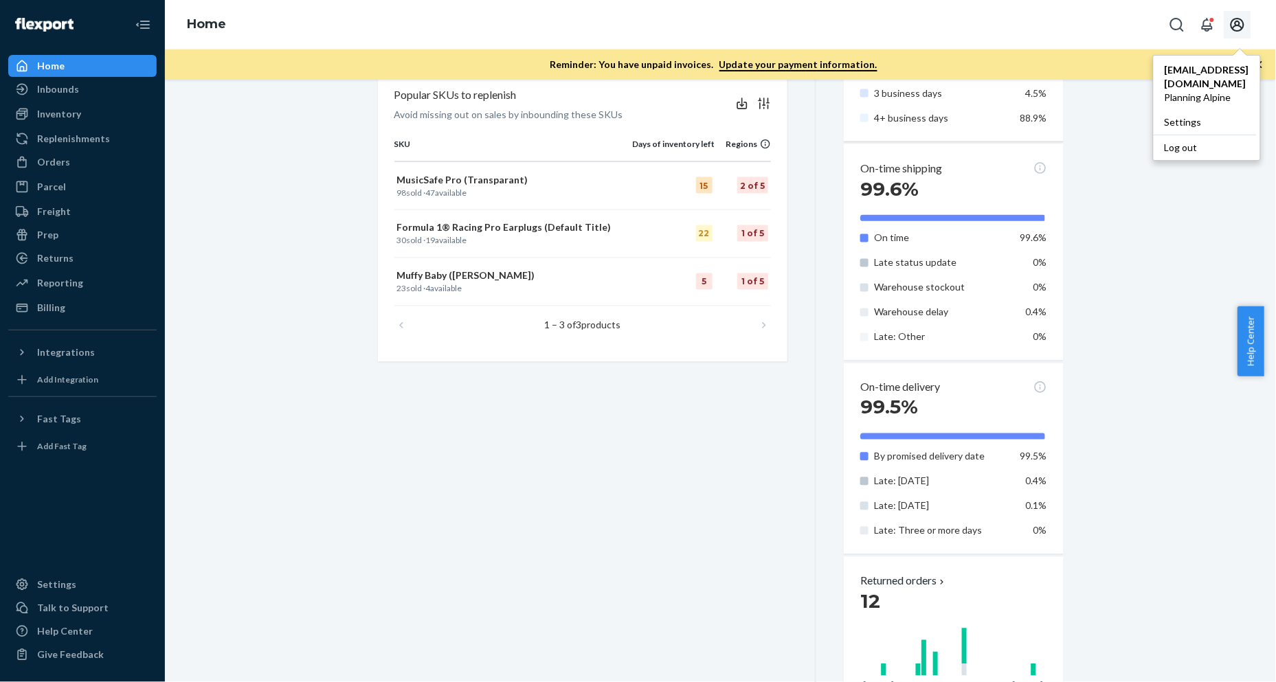
scroll to position [916, 0]
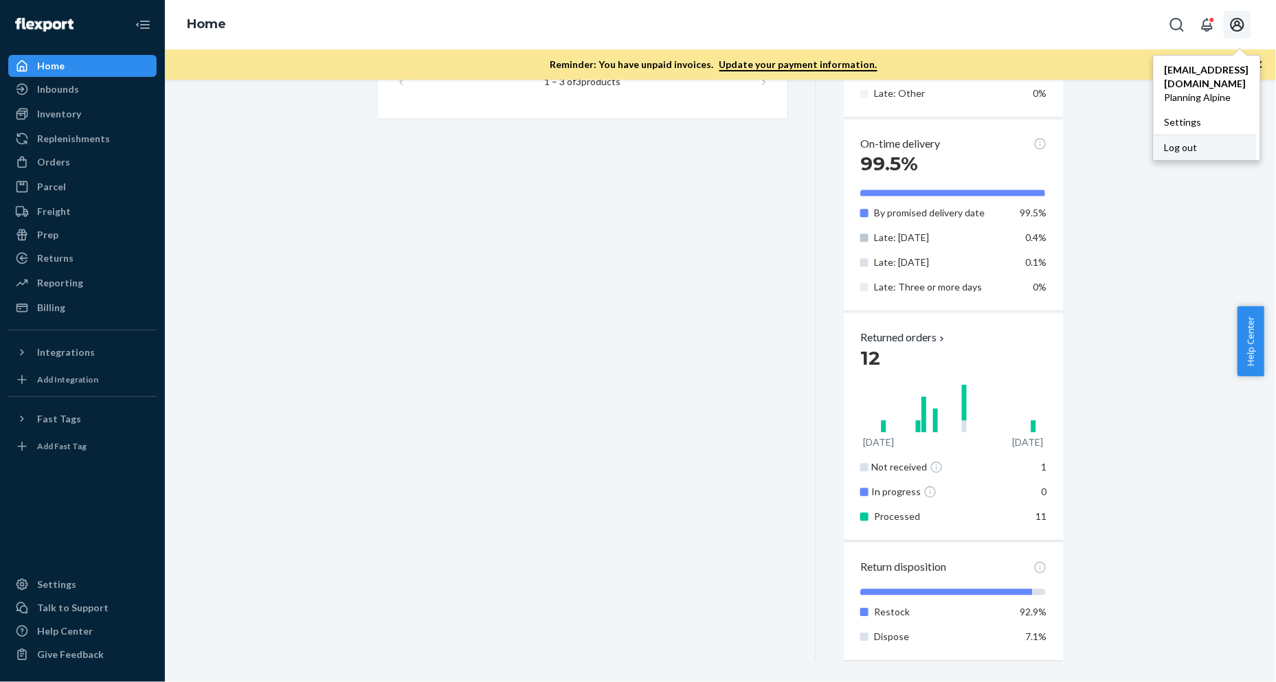
click at [1205, 138] on div "Log out" at bounding box center [1204, 147] width 103 height 25
